Goal: Transaction & Acquisition: Purchase product/service

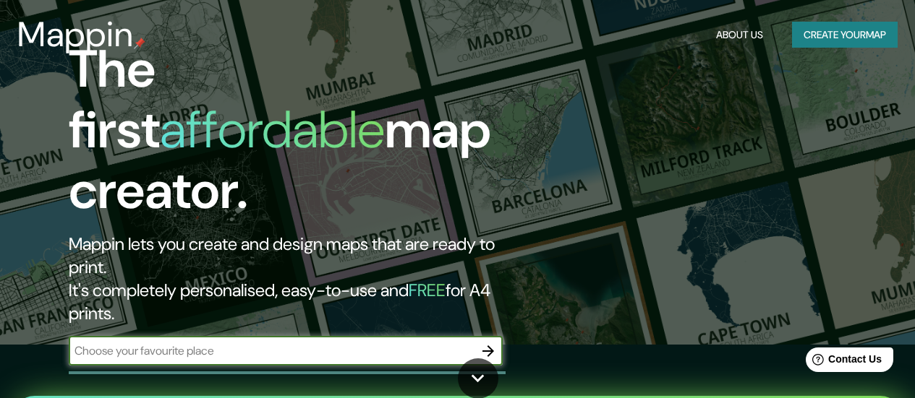
click at [489, 346] on icon "button" at bounding box center [488, 352] width 12 height 12
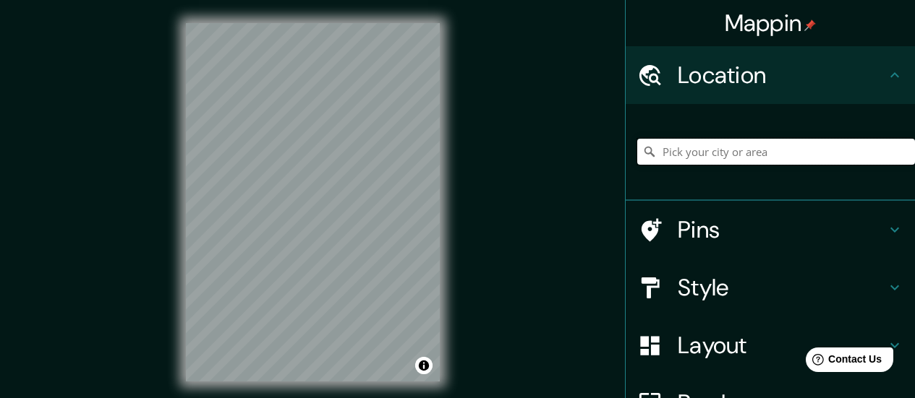
click at [657, 161] on input "Pick your city or area" at bounding box center [776, 152] width 278 height 26
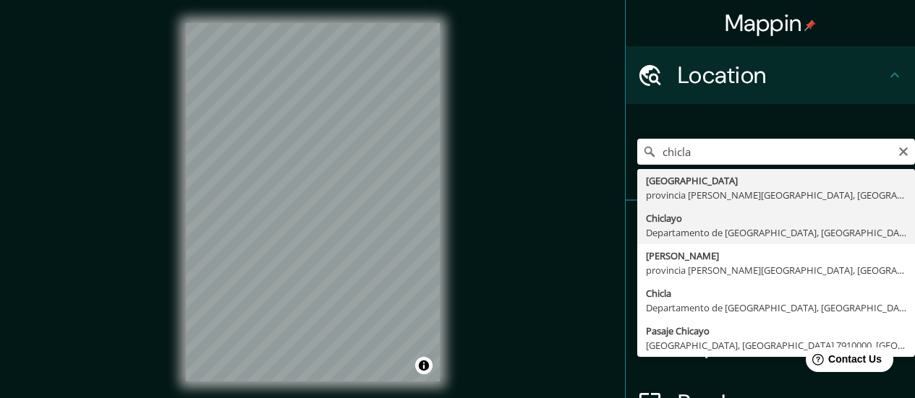
type input "Chiclayo, Departamento de [GEOGRAPHIC_DATA], [GEOGRAPHIC_DATA]"
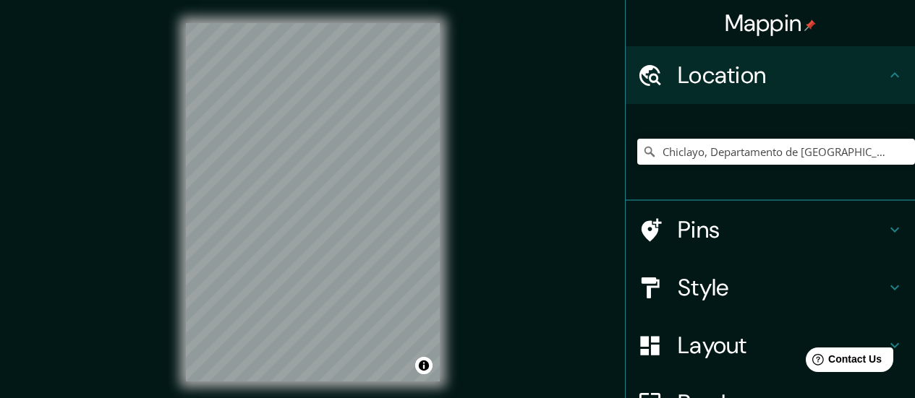
click at [714, 241] on h4 "Pins" at bounding box center [781, 229] width 208 height 29
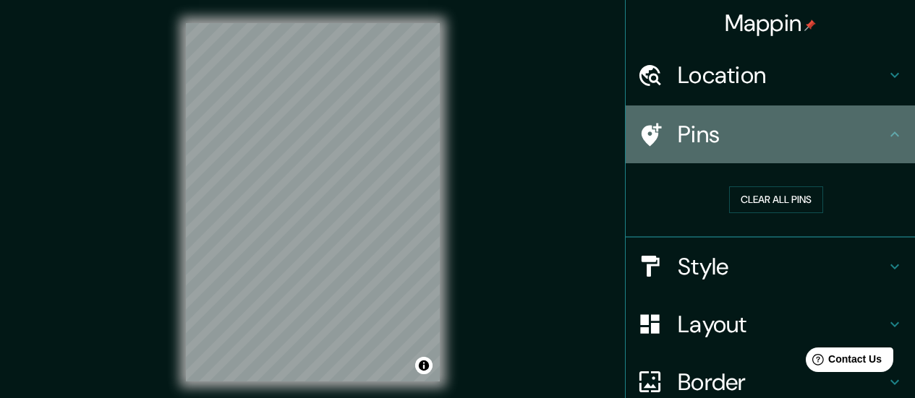
click at [821, 160] on div "Pins" at bounding box center [769, 135] width 289 height 58
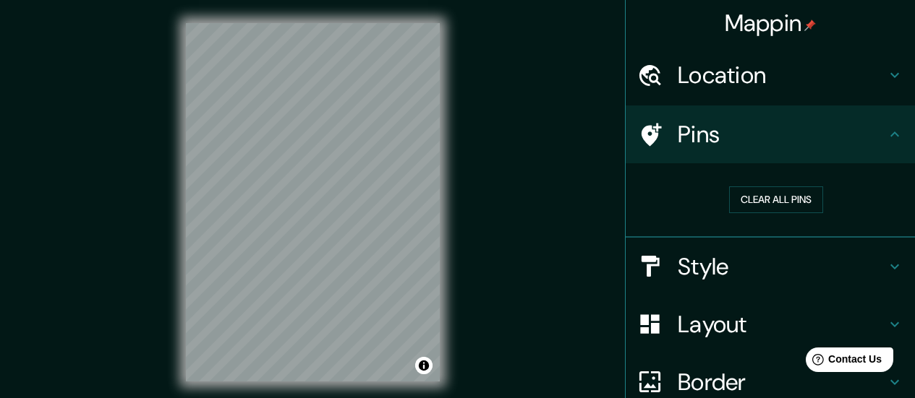
click at [857, 257] on h4 "Style" at bounding box center [781, 266] width 208 height 29
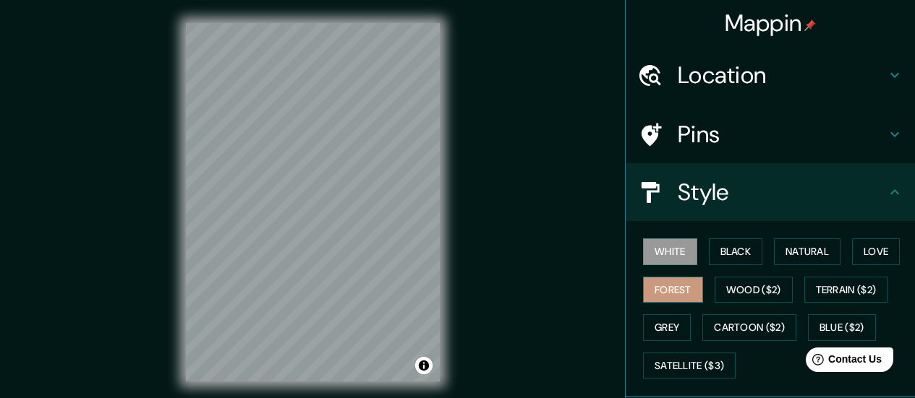
click at [654, 290] on button "Forest" at bounding box center [673, 290] width 60 height 27
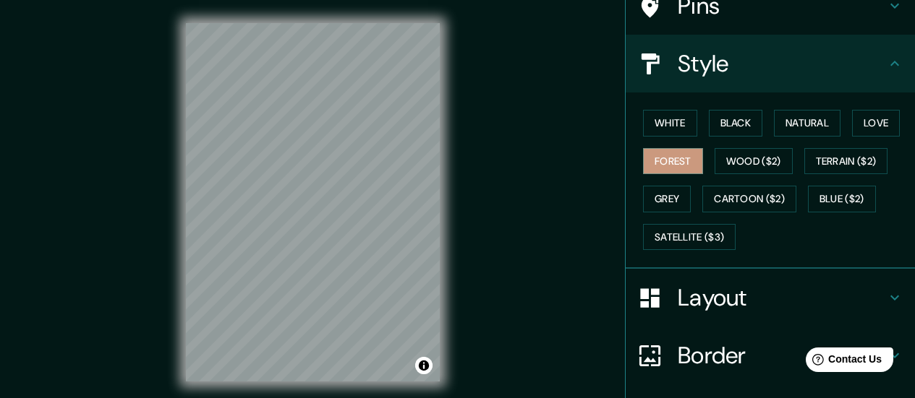
scroll to position [217, 0]
